Goal: Use online tool/utility

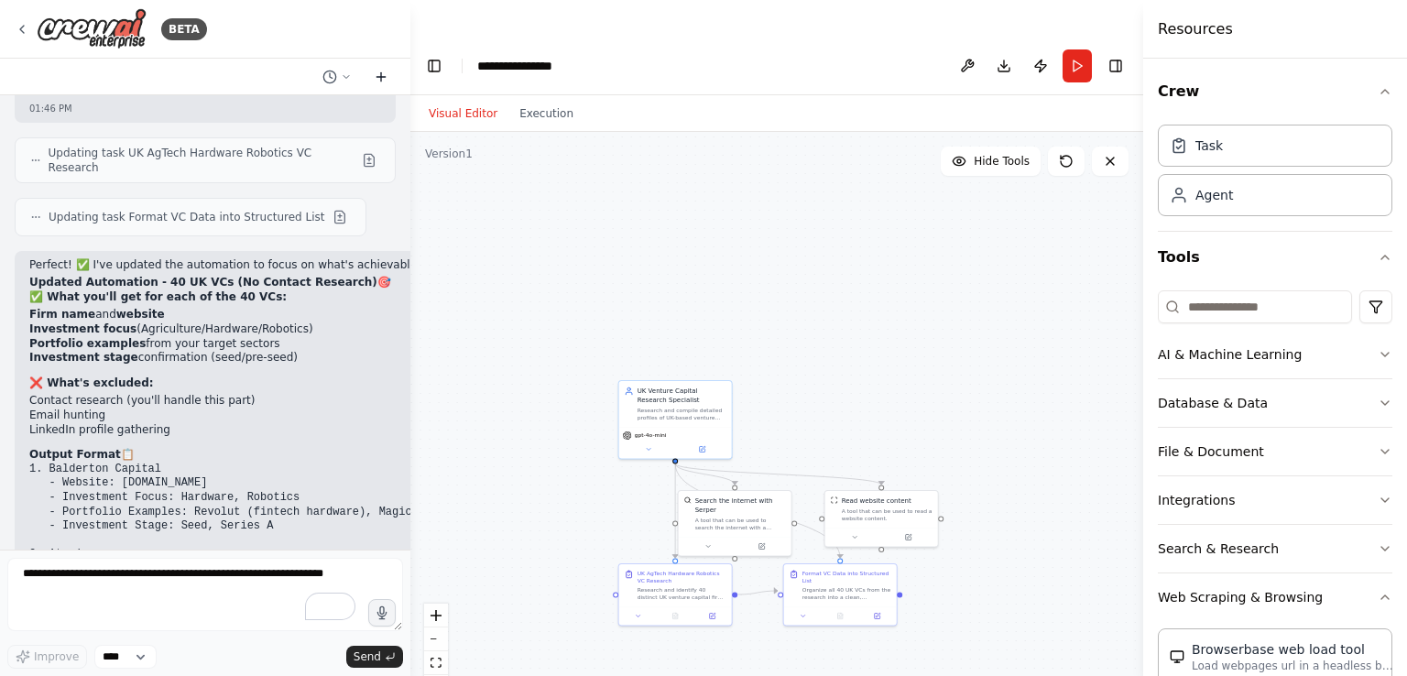
click at [379, 78] on icon at bounding box center [381, 77] width 15 height 15
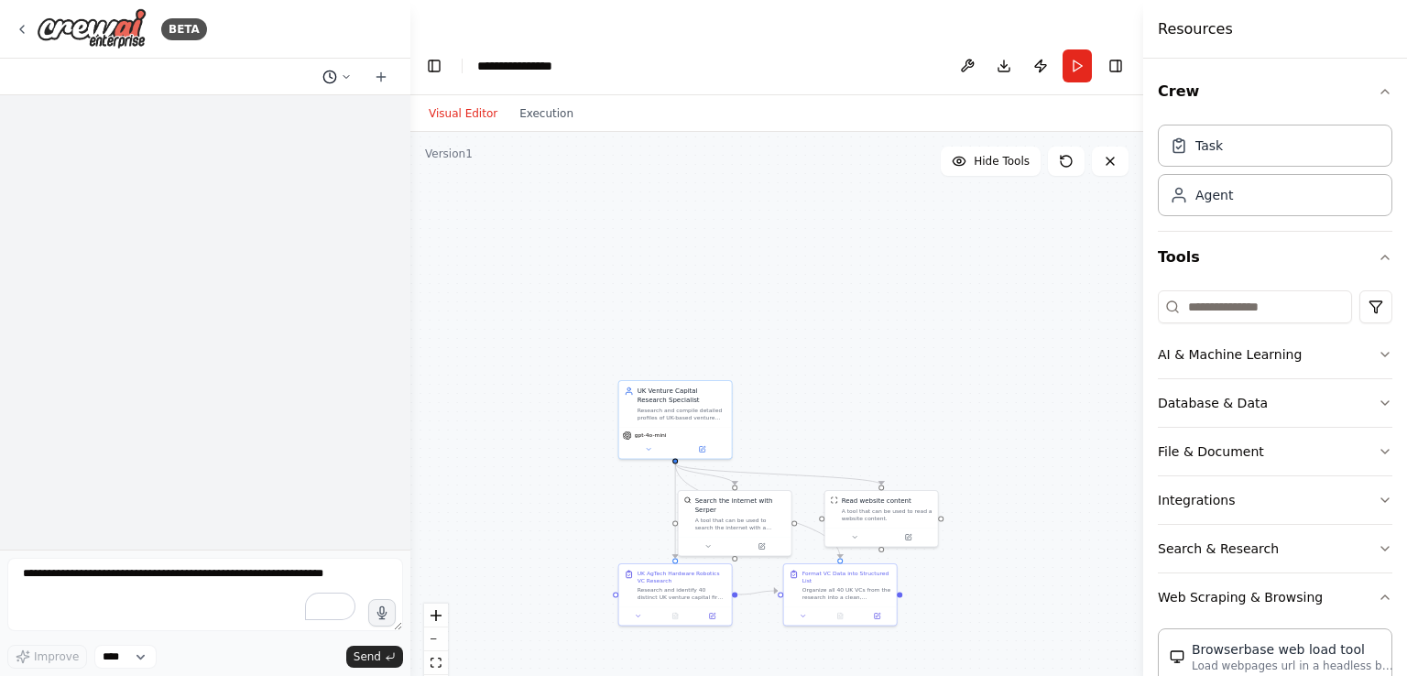
click at [345, 78] on icon at bounding box center [346, 76] width 11 height 11
click at [300, 112] on span "I work in an agtech startup that uses a robot to spray fertiliser in a more eff…" at bounding box center [258, 114] width 119 height 15
click at [381, 66] on button at bounding box center [380, 77] width 29 height 22
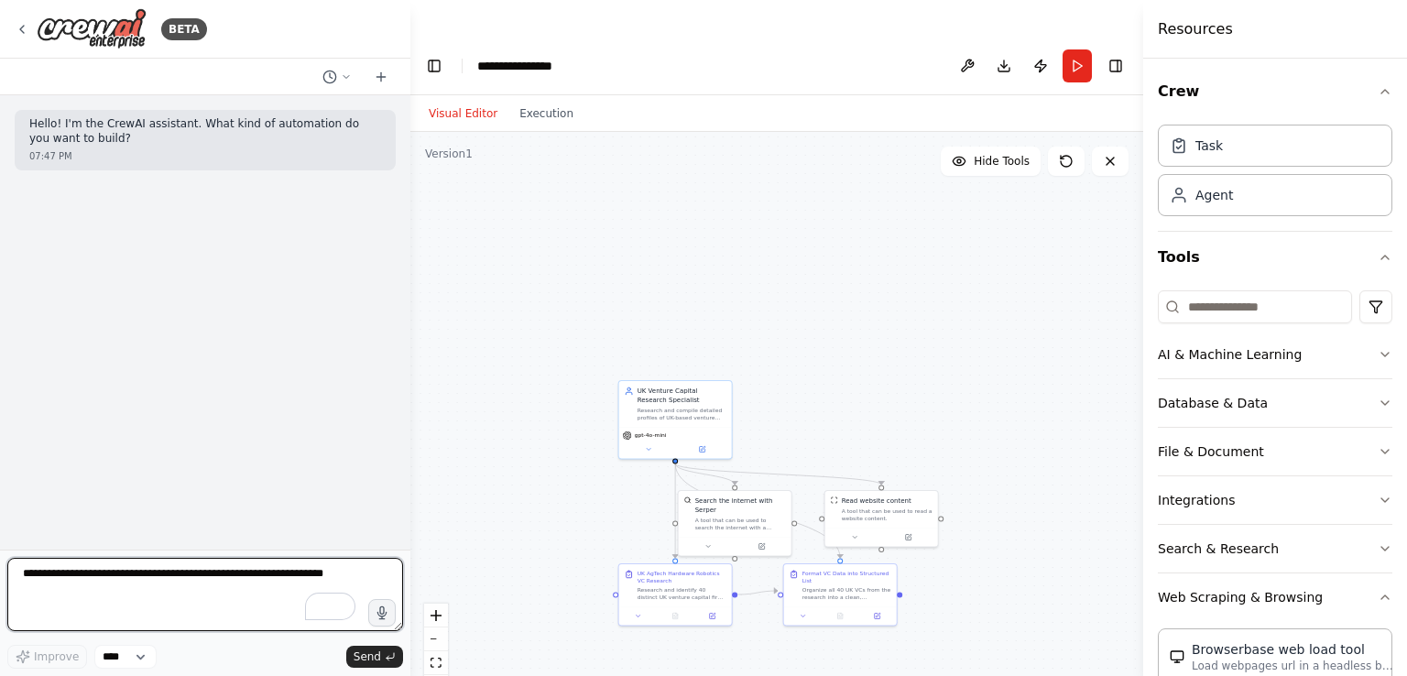
click at [168, 573] on textarea "To enrich screen reader interactions, please activate Accessibility in Grammarl…" at bounding box center [205, 594] width 396 height 73
type textarea "**********"
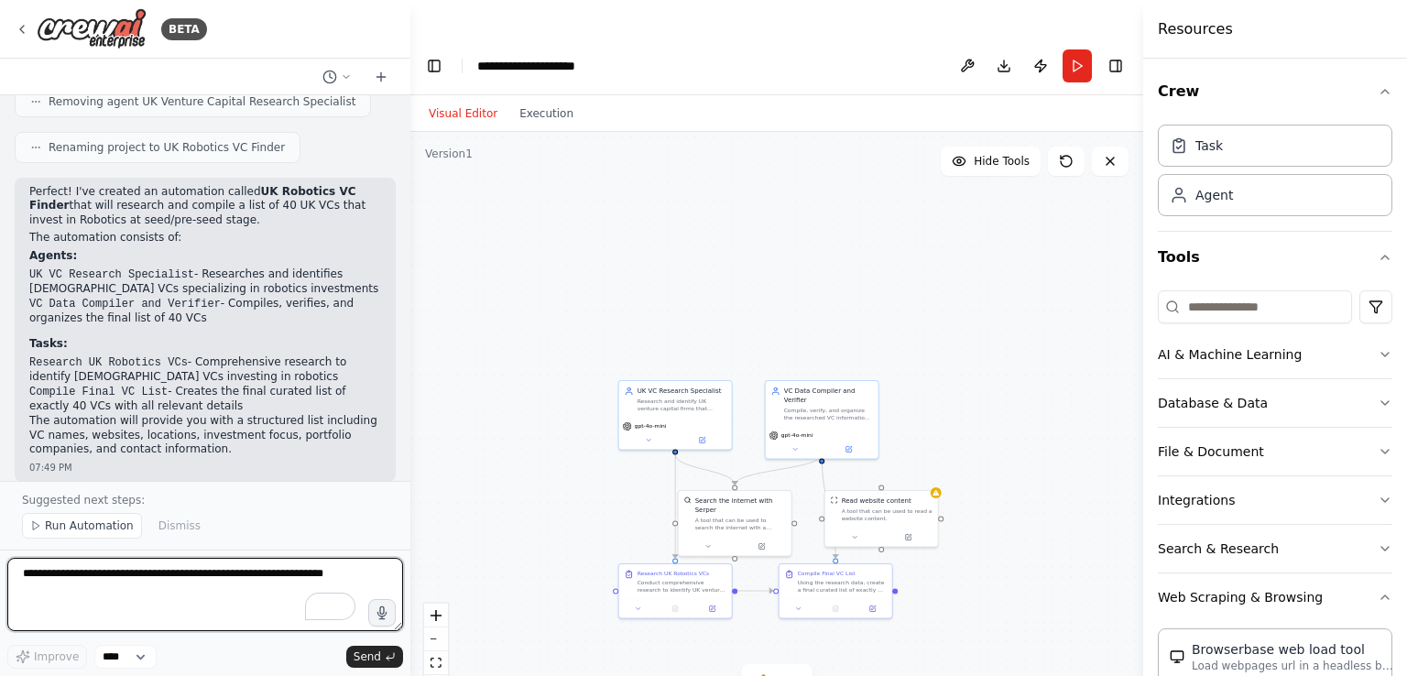
scroll to position [1544, 0]
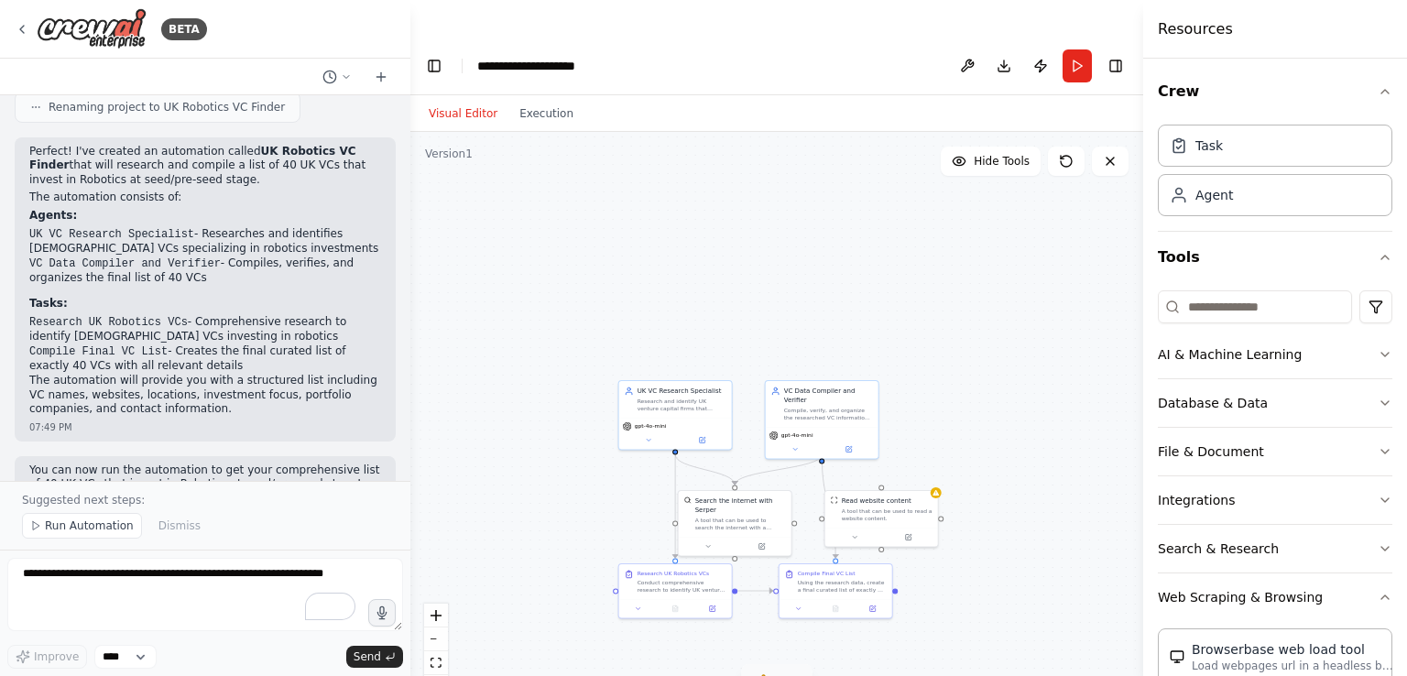
click at [794, 673] on icon at bounding box center [789, 680] width 15 height 15
click at [766, 671] on span "Tool ScrapeWebsiteTool is not in use" at bounding box center [788, 678] width 198 height 15
click at [81, 520] on span "Run Automation" at bounding box center [89, 525] width 89 height 15
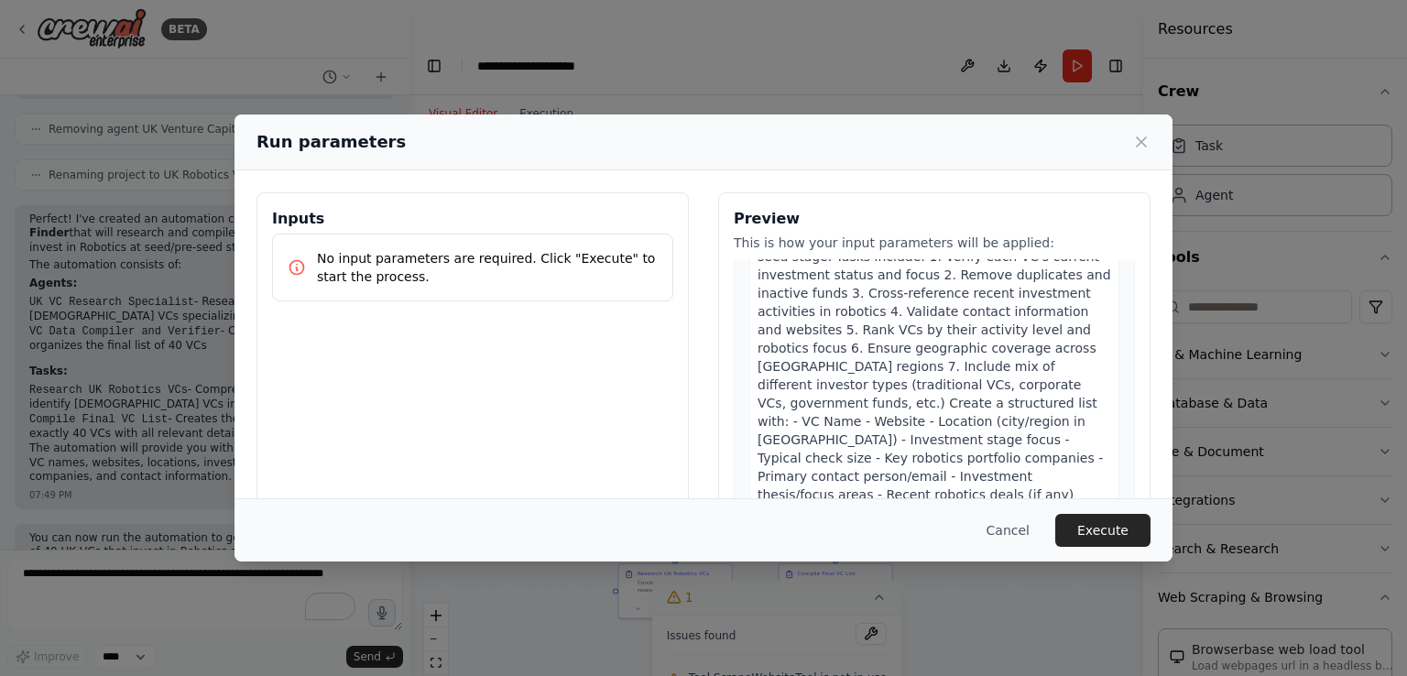
scroll to position [150, 0]
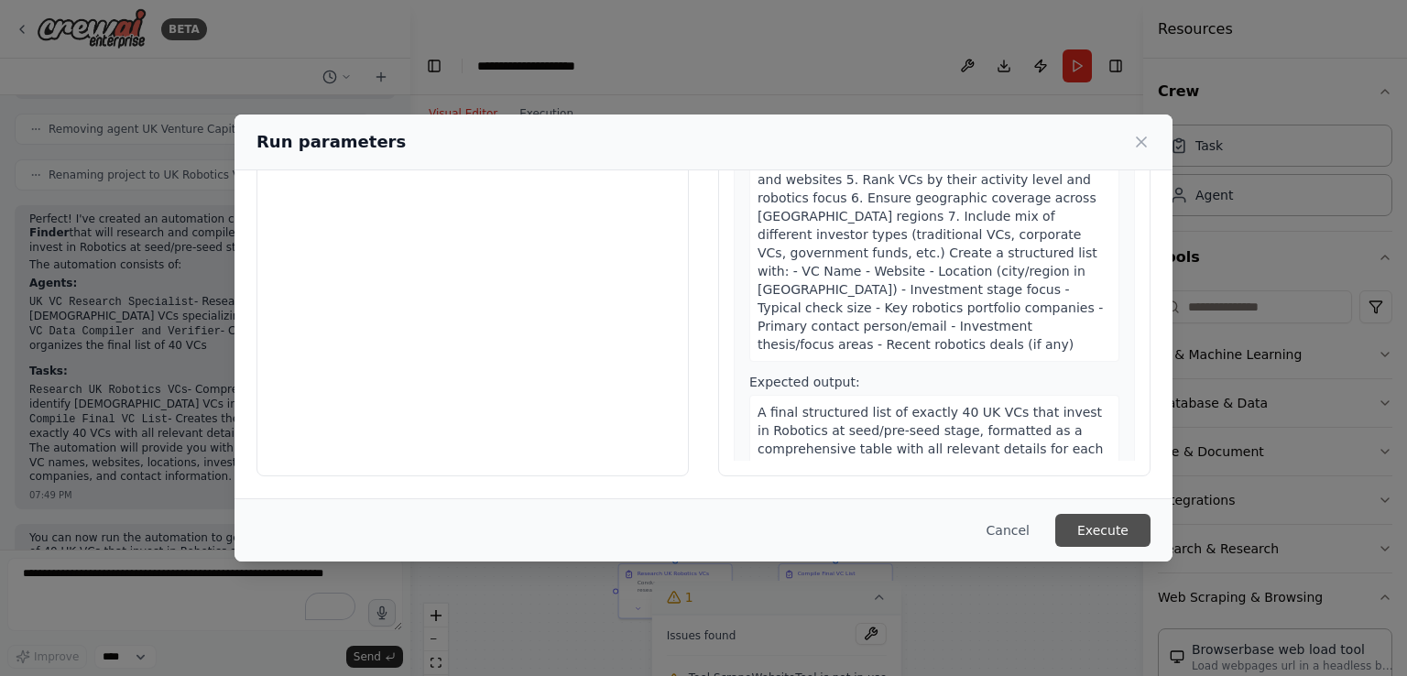
click at [1117, 524] on button "Execute" at bounding box center [1102, 530] width 95 height 33
